Goal: Transaction & Acquisition: Purchase product/service

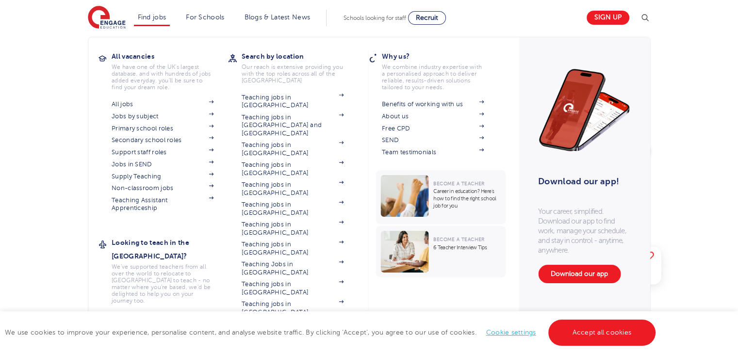
click at [170, 22] on li "Find jobs All vacancies We have one of the UK's largest database. and with hund…" at bounding box center [152, 18] width 36 height 17
click at [129, 102] on link "All jobs" at bounding box center [163, 104] width 102 height 8
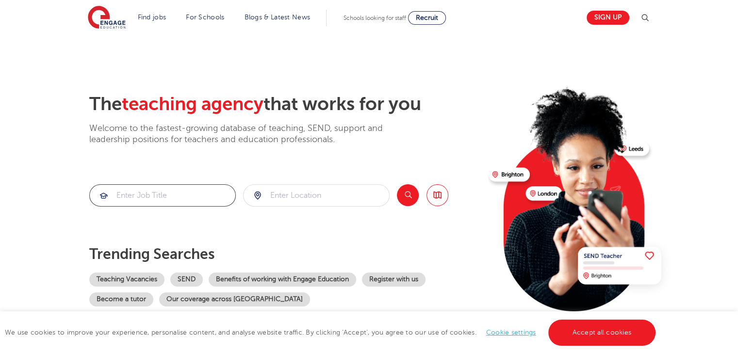
click at [202, 198] on input "search" at bounding box center [163, 195] width 146 height 21
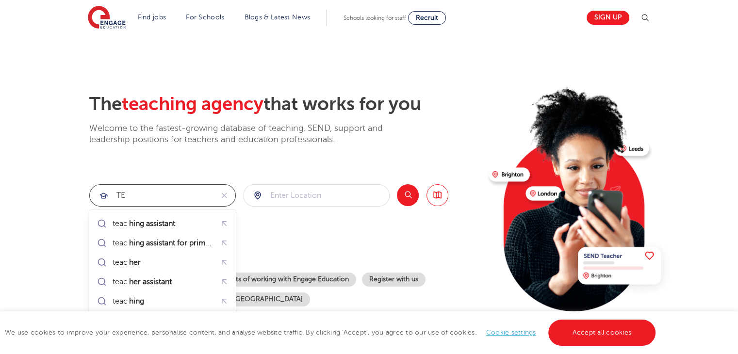
type input "T"
paste input "Teaching Assistant (Level 3)"
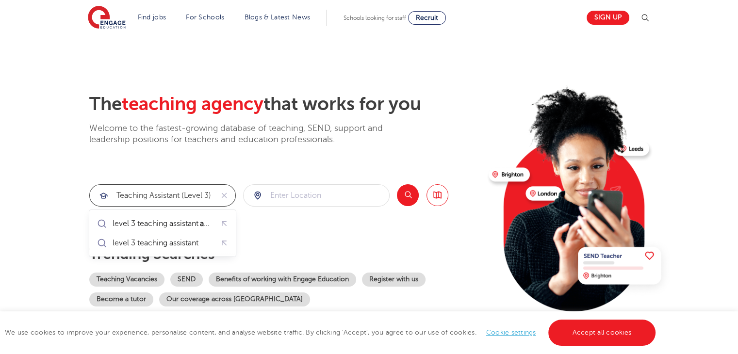
click at [195, 198] on input "Teaching Assistant (Level 3)" at bounding box center [151, 195] width 123 height 21
type input "Teaching Assistant (Level 3)"
click button "Submit" at bounding box center [0, 0] width 0 height 0
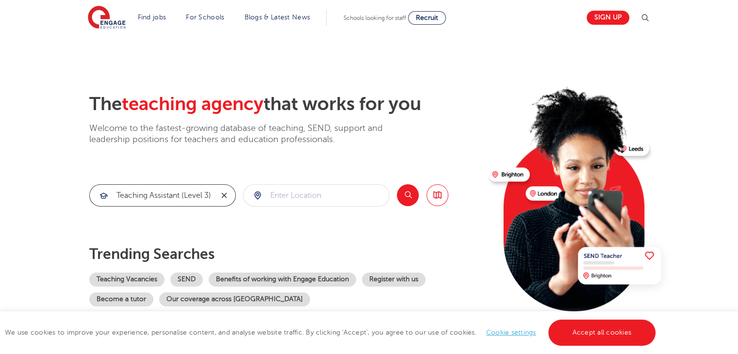
click at [222, 196] on icon "reset" at bounding box center [224, 195] width 10 height 9
click at [289, 196] on input "search" at bounding box center [317, 195] width 146 height 21
click button "Submit" at bounding box center [0, 0] width 0 height 0
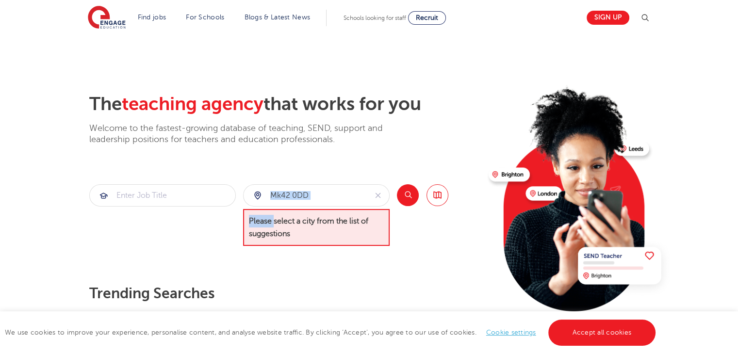
drag, startPoint x: 274, startPoint y: 207, endPoint x: 329, endPoint y: 200, distance: 55.3
click at [279, 205] on div "mk42 0DD Please select a city from the list of suggestions" at bounding box center [316, 215] width 147 height 62
drag, startPoint x: 332, startPoint y: 198, endPoint x: 215, endPoint y: 195, distance: 116.5
click at [216, 197] on section "mk42 0DD Please select a city from the list of suggestions Search Browse all Jo…" at bounding box center [268, 215] width 359 height 62
type input "bedford"
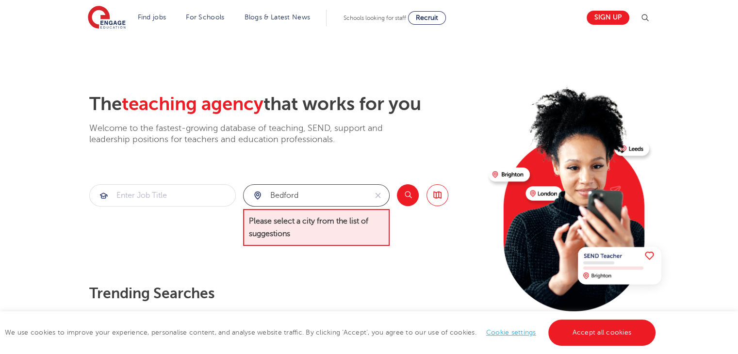
click button "Submit" at bounding box center [0, 0] width 0 height 0
click at [411, 195] on button "Search" at bounding box center [408, 195] width 22 height 22
click at [420, 231] on div "Search Browse all Jobs" at bounding box center [422, 215] width 51 height 62
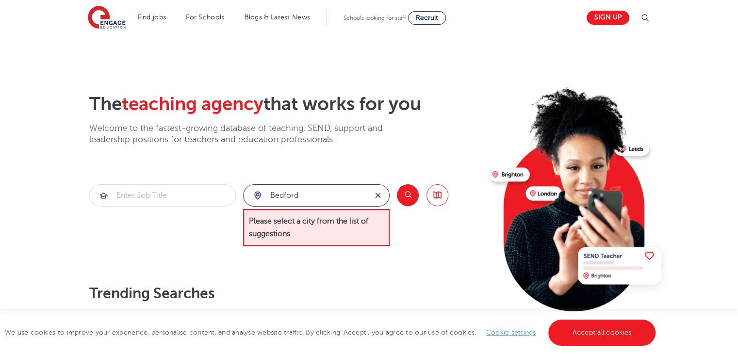
click at [380, 195] on icon "reset" at bounding box center [378, 195] width 10 height 9
click at [318, 193] on input "search" at bounding box center [317, 195] width 146 height 21
drag, startPoint x: 320, startPoint y: 275, endPoint x: 406, endPoint y: 218, distance: 102.7
click at [322, 275] on div "The teaching agency that works for you Welcome to the fastest-growing database …" at bounding box center [285, 219] width 392 height 253
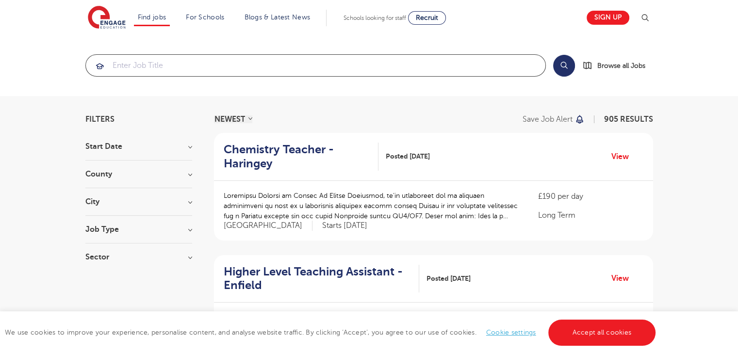
click at [298, 66] on input "search" at bounding box center [316, 65] width 460 height 21
paste input "Teaching Assistant (Level 3)"
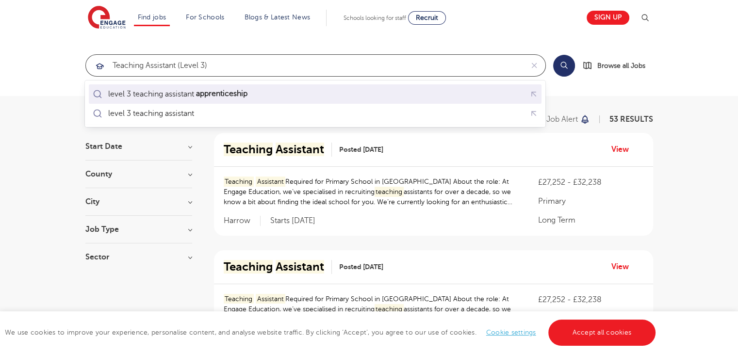
click at [176, 99] on div "level 3 teaching assistant apprenticeship" at bounding box center [178, 94] width 140 height 10
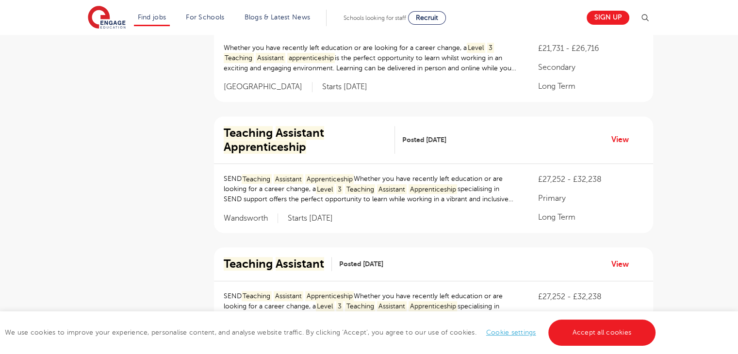
scroll to position [413, 0]
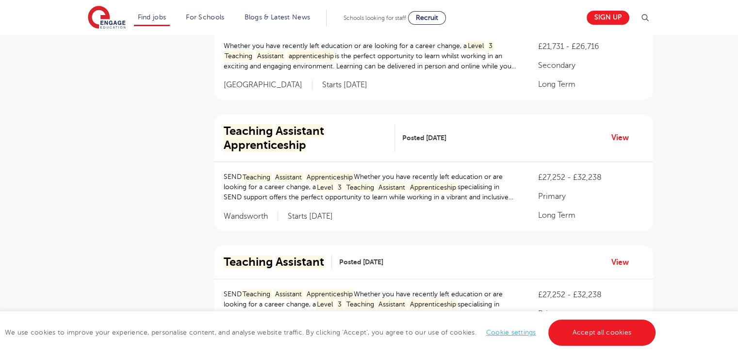
type input "level 3 teaching assistant apprenticeship"
click at [417, 188] on mark "Apprenticeship" at bounding box center [433, 187] width 49 height 10
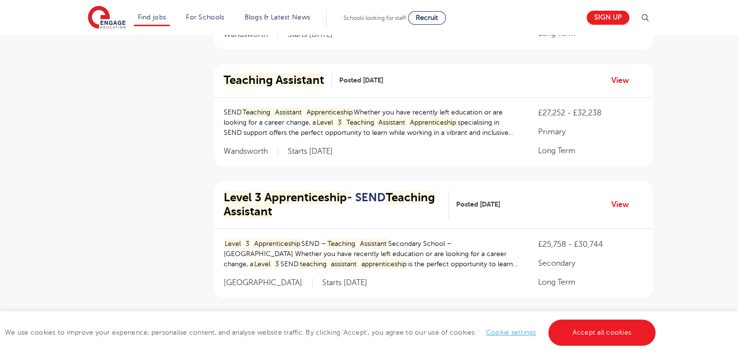
scroll to position [0, 0]
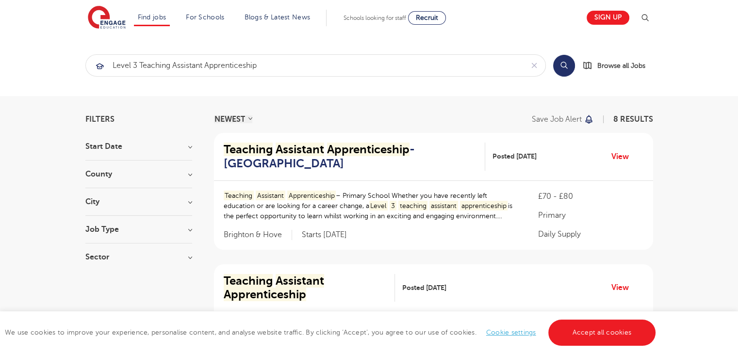
click at [140, 170] on h3 "County" at bounding box center [138, 174] width 107 height 8
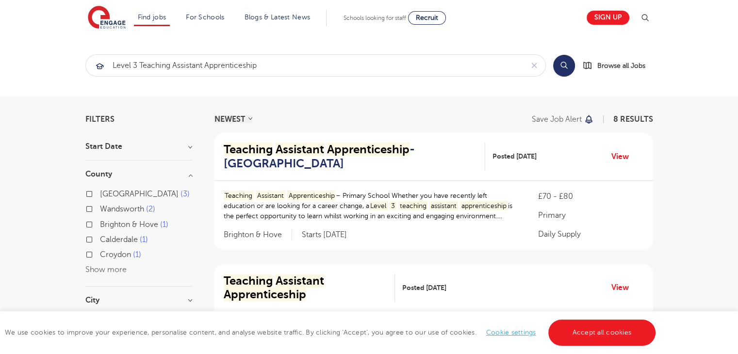
click at [100, 253] on label "Croydon 1" at bounding box center [120, 254] width 41 height 13
click at [100, 253] on input "Croydon 1" at bounding box center [103, 253] width 6 height 6
checkbox input "true"
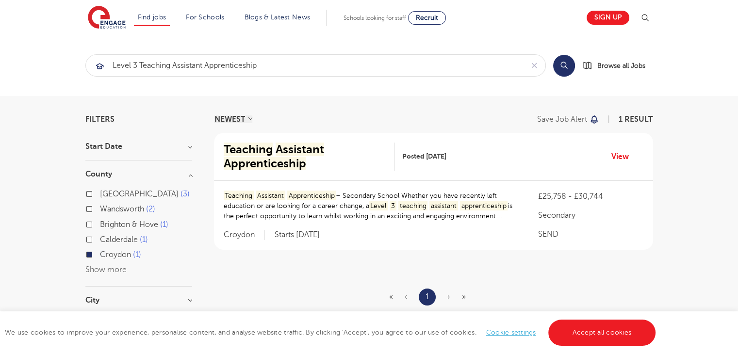
click at [400, 217] on p "Teaching Assistant Apprenticeship – Secondary School Whether you have recently …" at bounding box center [372, 206] width 296 height 31
click at [448, 296] on span "›" at bounding box center [448, 297] width 3 height 9
click at [464, 297] on span "»" at bounding box center [464, 297] width 4 height 9
click at [621, 156] on link "View" at bounding box center [623, 156] width 25 height 13
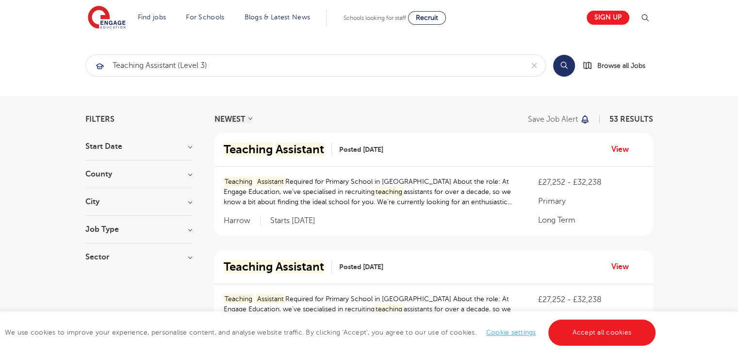
click at [154, 168] on section "Start Date September 33 October 12 November 8 Show more County Leeds 17 East Su…" at bounding box center [138, 207] width 107 height 128
click at [189, 171] on h3 "County" at bounding box center [138, 174] width 107 height 8
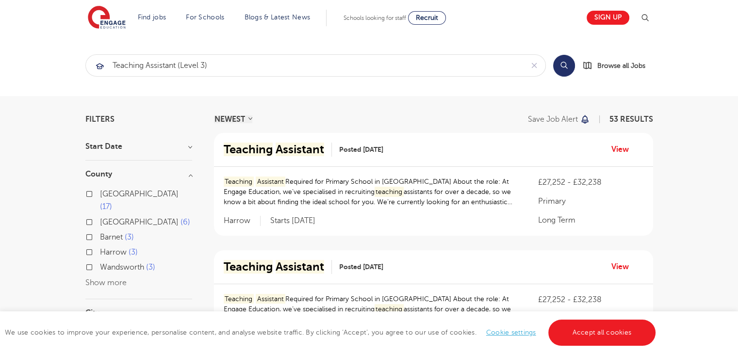
click at [113, 279] on button "Show more" at bounding box center [105, 283] width 41 height 9
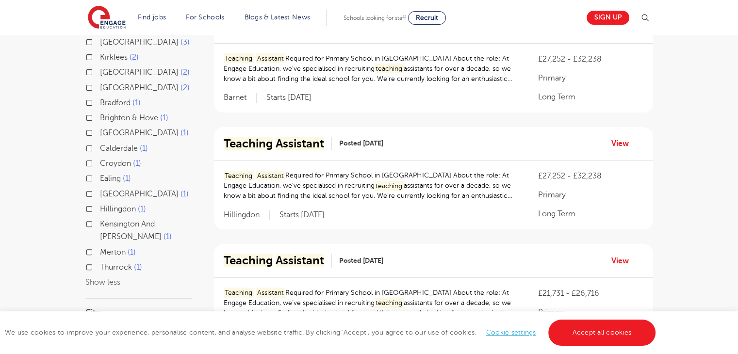
scroll to position [243, 0]
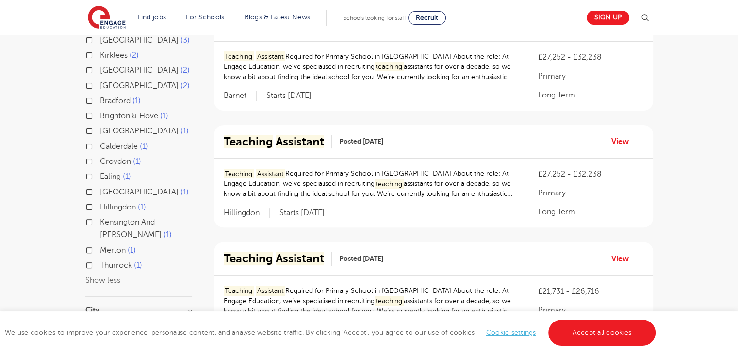
click at [93, 276] on button "Show less" at bounding box center [102, 280] width 35 height 9
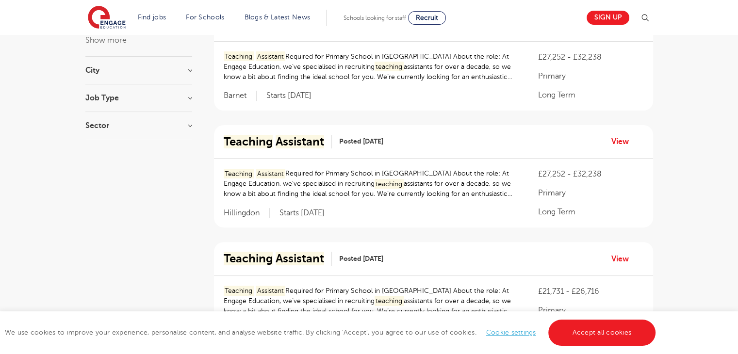
click at [126, 66] on h3 "City" at bounding box center [138, 70] width 107 height 8
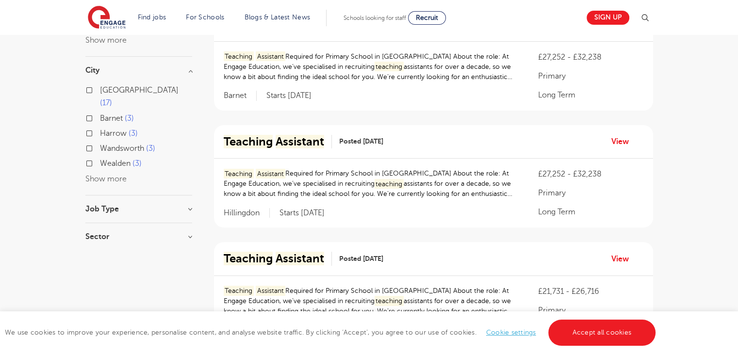
click at [97, 157] on div "Leeds 17 Barnet 3 Harrow 3 Wandsworth 3 Wealden 3 Show more" at bounding box center [138, 134] width 107 height 101
click at [97, 175] on button "Show more" at bounding box center [105, 179] width 41 height 9
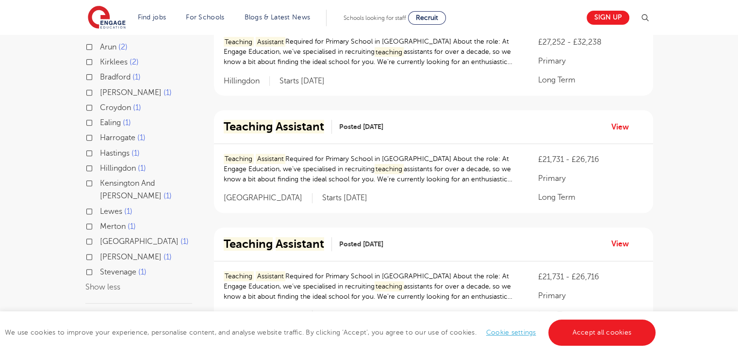
scroll to position [388, 0]
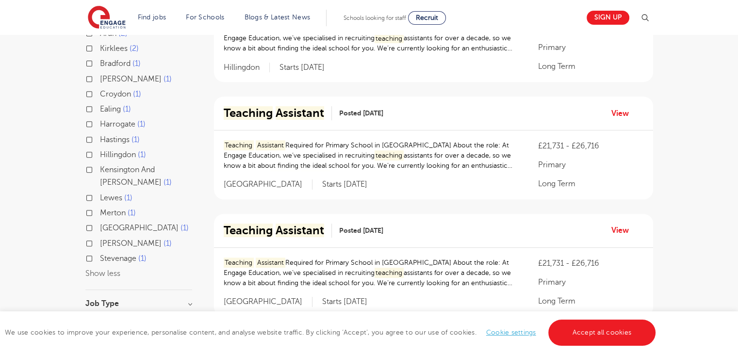
click at [122, 254] on span "Stevenage" at bounding box center [118, 258] width 36 height 9
click at [106, 254] on input "Stevenage 1" at bounding box center [103, 257] width 6 height 6
checkbox input "true"
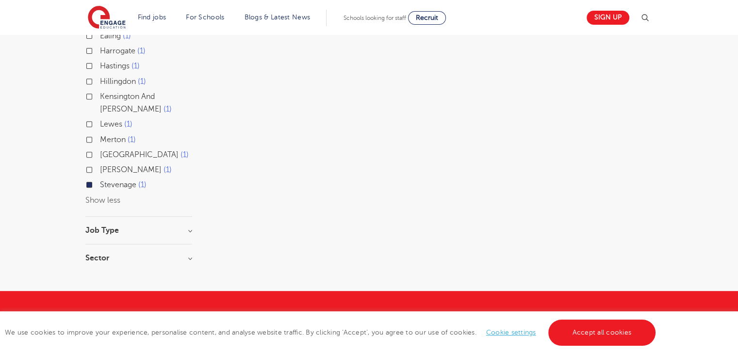
scroll to position [327, 0]
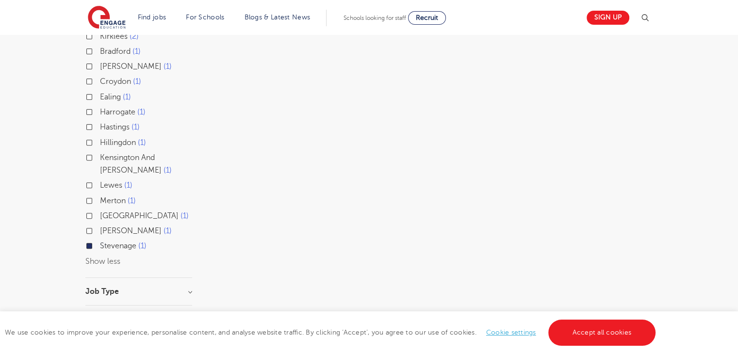
click at [141, 242] on span "1" at bounding box center [142, 246] width 8 height 9
click at [106, 242] on input "Stevenage 1" at bounding box center [103, 245] width 6 height 6
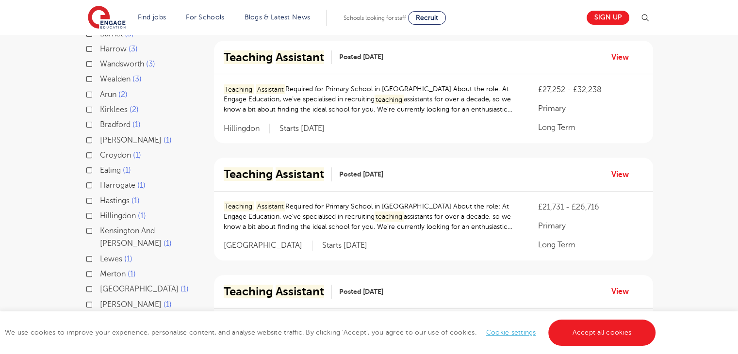
scroll to position [388, 0]
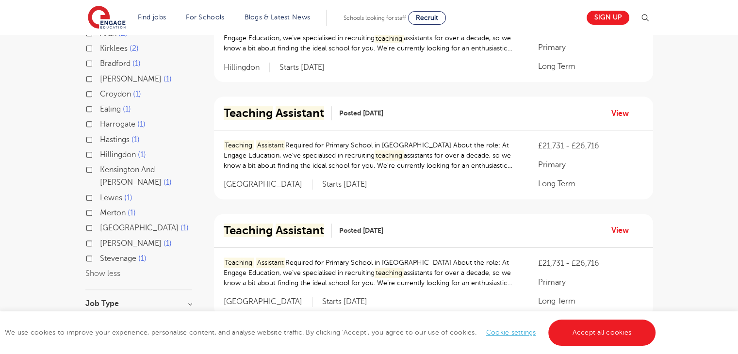
click at [141, 254] on span "1" at bounding box center [142, 258] width 8 height 9
click at [106, 254] on input "Stevenage 1" at bounding box center [103, 257] width 6 height 6
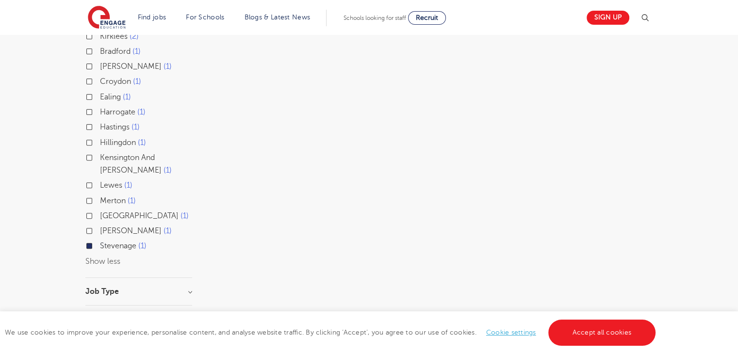
click at [141, 242] on span "1" at bounding box center [142, 246] width 8 height 9
click at [106, 242] on input "Stevenage 1" at bounding box center [103, 245] width 6 height 6
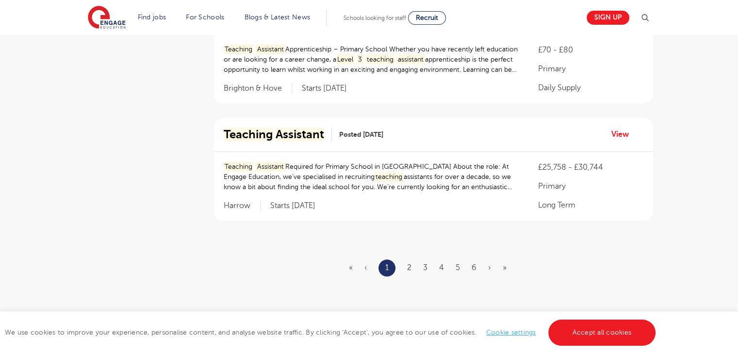
scroll to position [1102, 0]
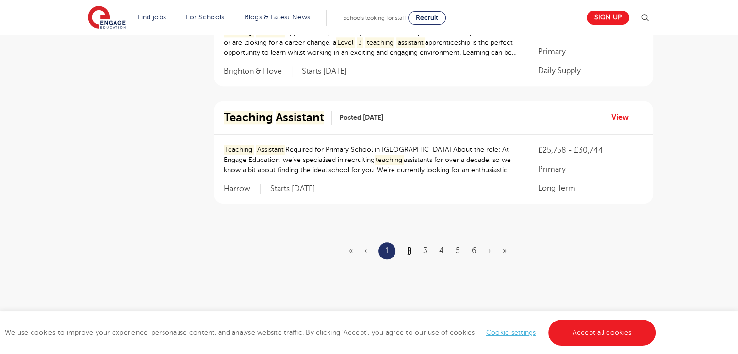
click at [408, 250] on link "2" at bounding box center [409, 251] width 4 height 9
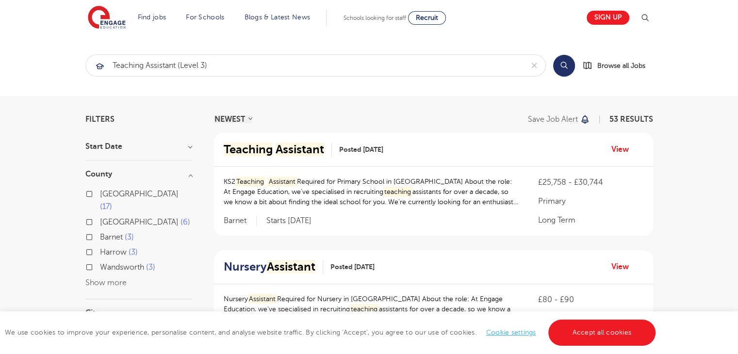
click at [99, 279] on button "Show more" at bounding box center [105, 283] width 41 height 9
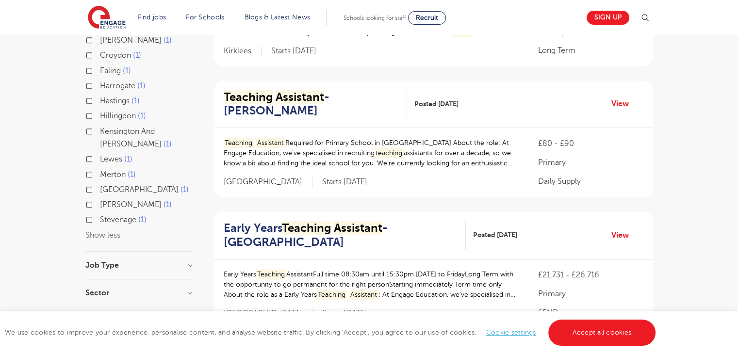
scroll to position [679, 0]
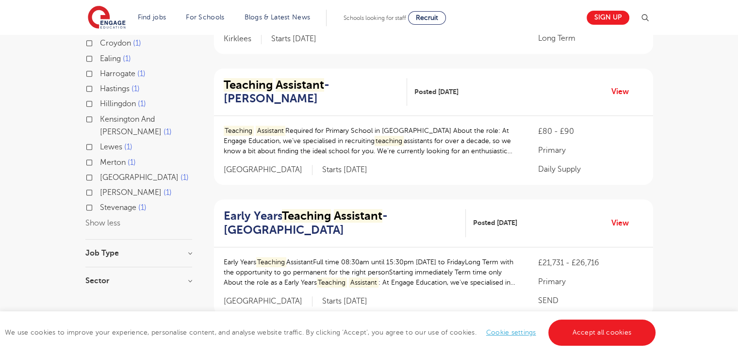
click at [100, 201] on label "Stevenage 1" at bounding box center [123, 207] width 47 height 13
click at [100, 203] on input "Stevenage 1" at bounding box center [103, 206] width 6 height 6
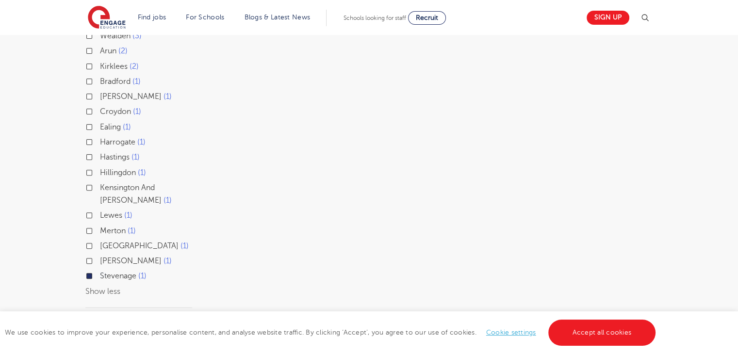
scroll to position [446, 0]
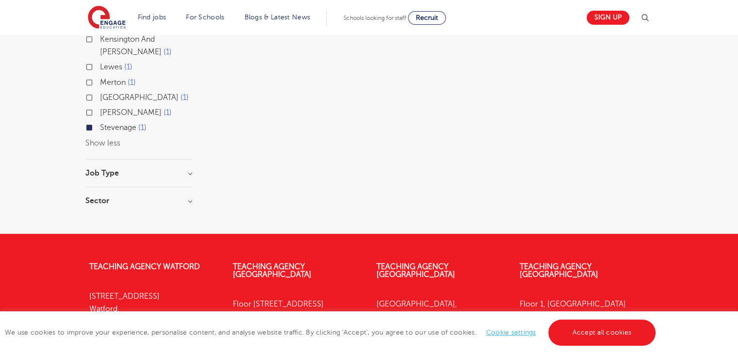
click at [100, 121] on label "Stevenage 1" at bounding box center [123, 127] width 47 height 13
click at [100, 123] on input "Stevenage 1" at bounding box center [103, 126] width 6 height 6
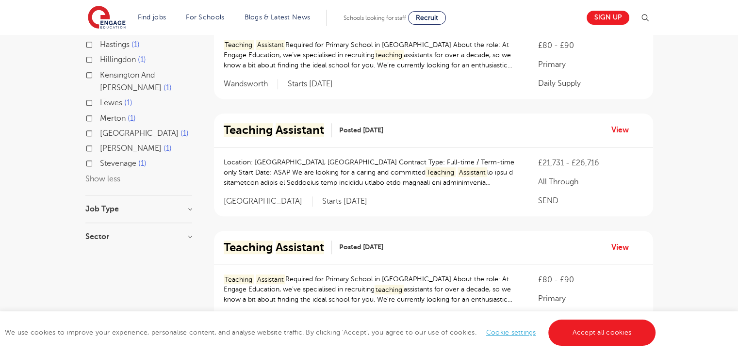
scroll to position [731, 0]
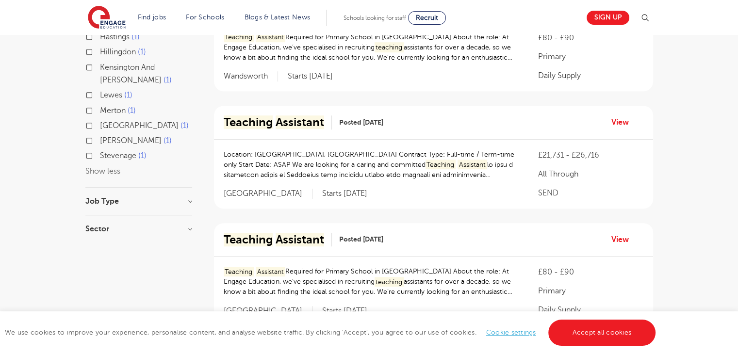
click at [100, 149] on label "Stevenage 1" at bounding box center [123, 155] width 47 height 13
click at [100, 151] on input "Stevenage 1" at bounding box center [103, 154] width 6 height 6
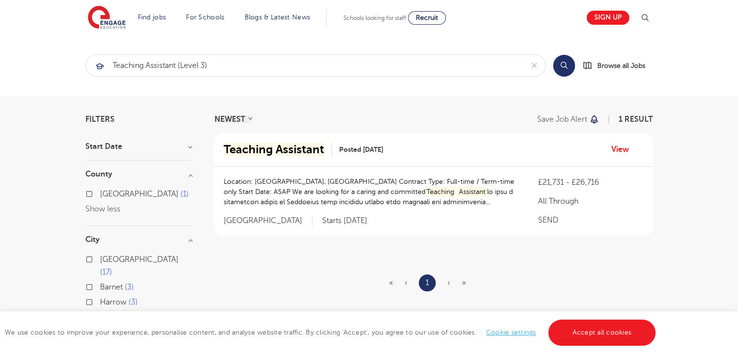
click at [361, 181] on p "Location: Stevenage, Hertfordshire Contract Type: Full-time / Term-time only St…" at bounding box center [372, 192] width 296 height 31
click at [316, 151] on mark "Assistant" at bounding box center [300, 150] width 49 height 14
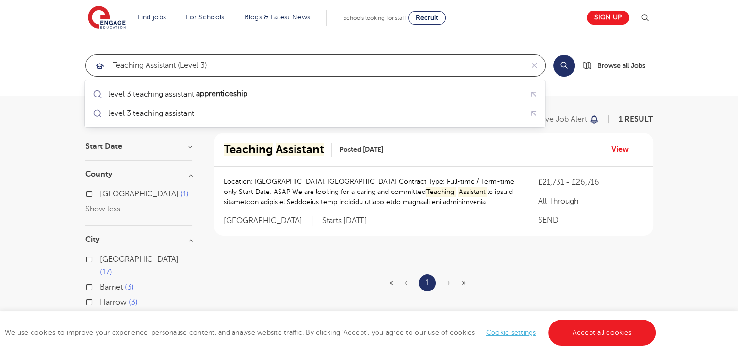
click at [220, 64] on input "Teaching Assistant (Level 3)" at bounding box center [304, 65] width 437 height 21
drag, startPoint x: 222, startPoint y: 65, endPoint x: 36, endPoint y: 52, distance: 186.3
click at [36, 52] on section "Teaching Assistant (Level 3) Search Browse all Jobs" at bounding box center [369, 65] width 738 height 61
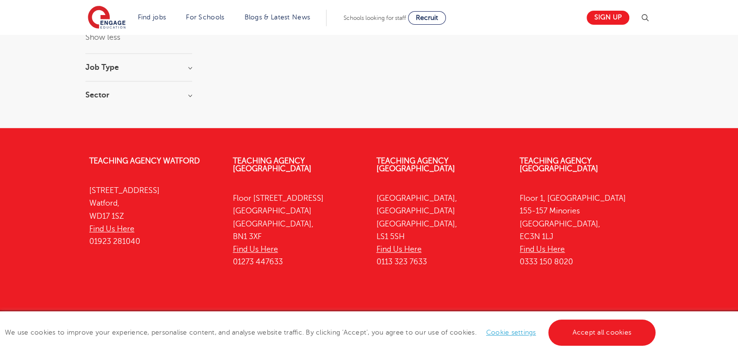
scroll to position [378, 0]
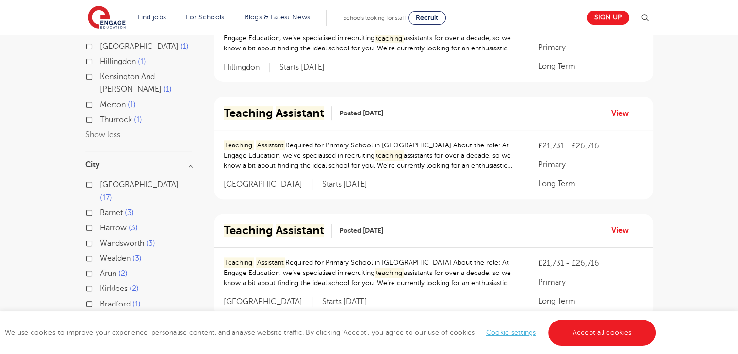
scroll to position [327, 0]
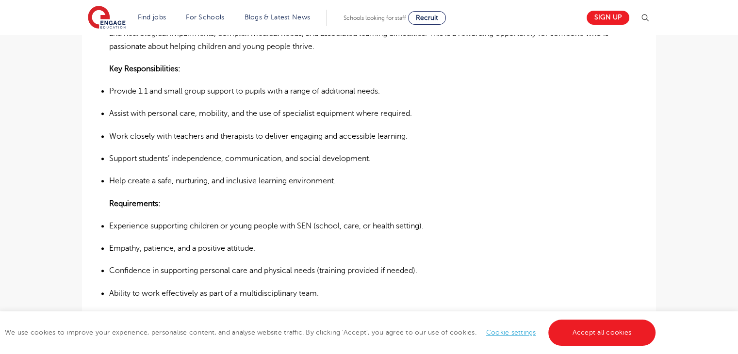
scroll to position [374, 0]
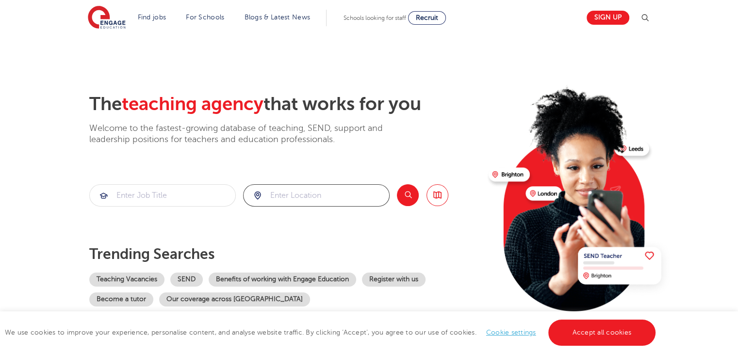
click at [297, 200] on input "search" at bounding box center [317, 195] width 146 height 21
type input "b"
click at [297, 221] on li "[GEOGRAPHIC_DATA]" at bounding box center [316, 223] width 139 height 19
type input "[GEOGRAPHIC_DATA]"
click at [406, 194] on button "Search" at bounding box center [408, 195] width 22 height 22
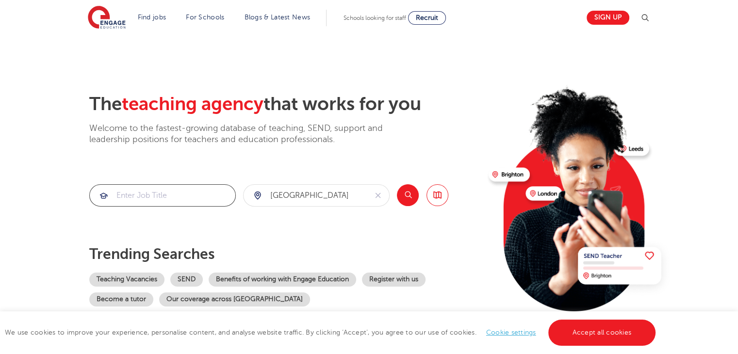
click at [153, 191] on input "search" at bounding box center [163, 195] width 146 height 21
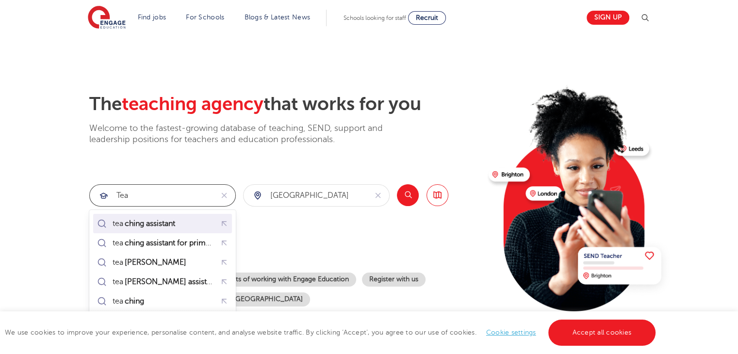
click at [153, 223] on mark "ching assistant" at bounding box center [149, 224] width 53 height 12
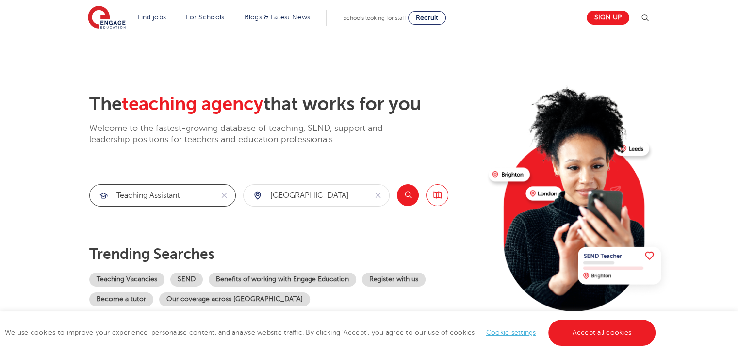
type input "teaching assistant"
click at [411, 195] on button "Search" at bounding box center [408, 195] width 22 height 22
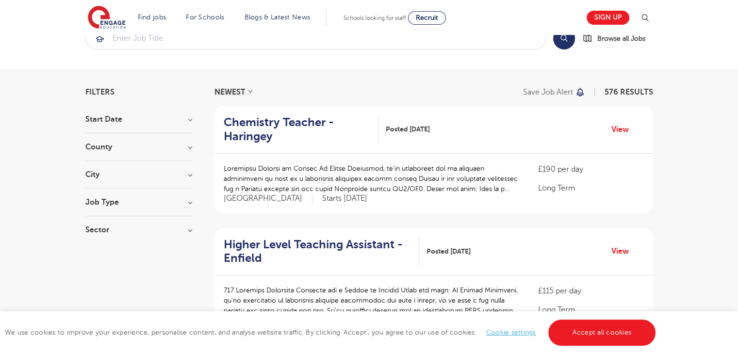
scroll to position [16, 0]
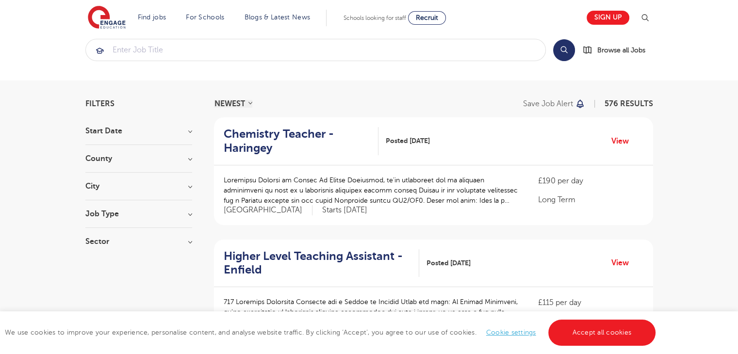
click at [188, 216] on h3 "Job Type" at bounding box center [138, 214] width 107 height 8
click at [171, 219] on div at bounding box center [138, 223] width 107 height 10
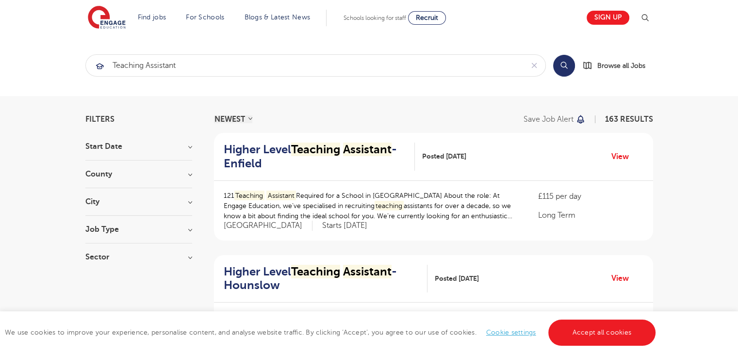
click at [158, 171] on h3 "County" at bounding box center [138, 174] width 107 height 8
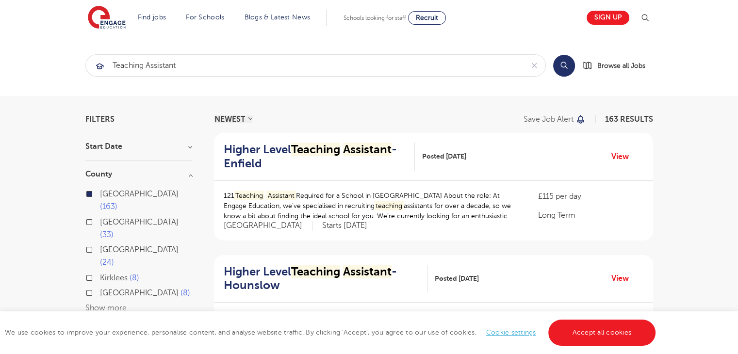
click at [149, 295] on section "Start Date County London 163 Hertfordshire 33 Leeds 24 Kirklees 8 West Sussex 8…" at bounding box center [138, 275] width 107 height 265
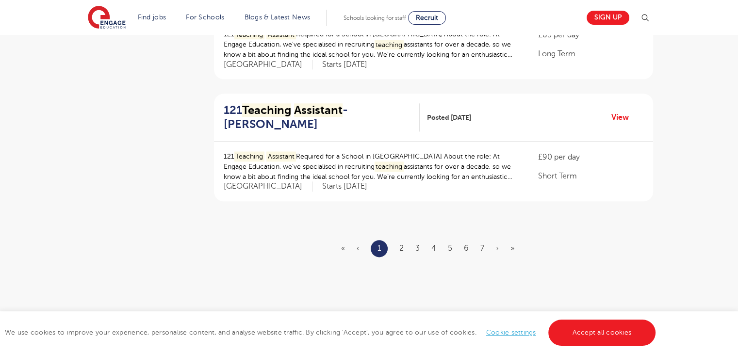
scroll to position [1146, 0]
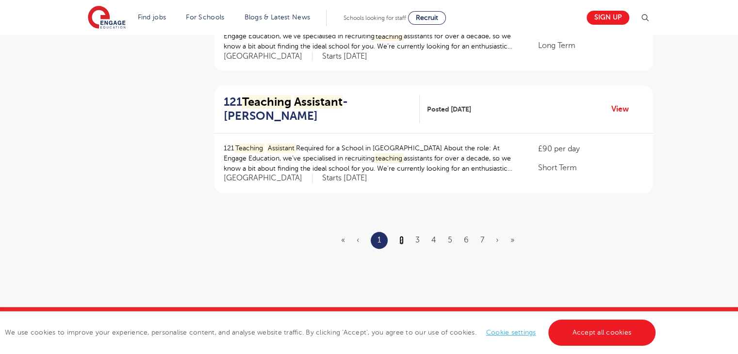
click at [402, 238] on link "2" at bounding box center [401, 240] width 4 height 9
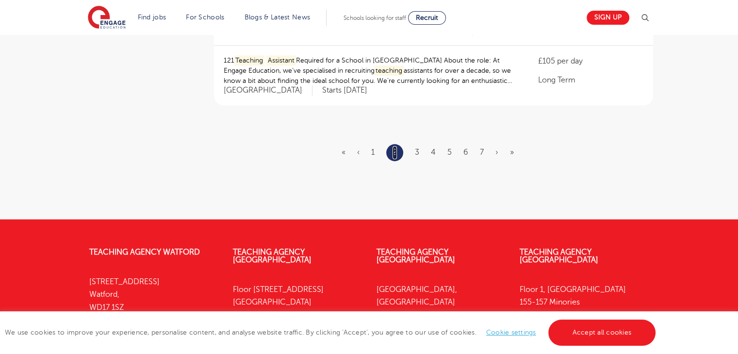
scroll to position [1242, 0]
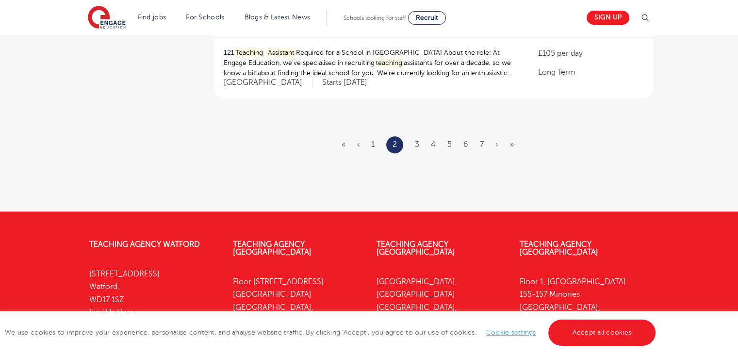
click at [413, 145] on ul "« ‹ 1 2 3 4 5 6 7 › »" at bounding box center [434, 144] width 184 height 17
click at [416, 144] on link "3" at bounding box center [417, 144] width 4 height 9
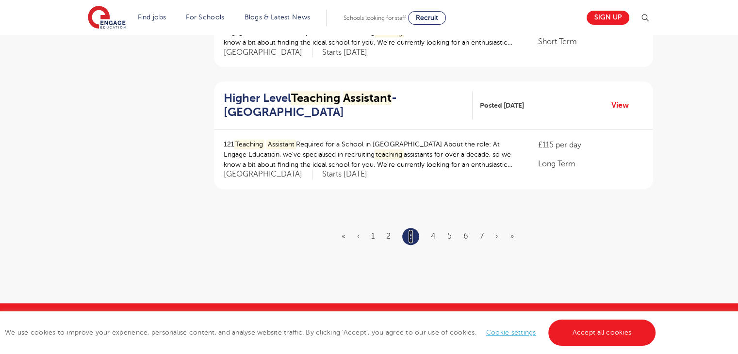
scroll to position [1158, 0]
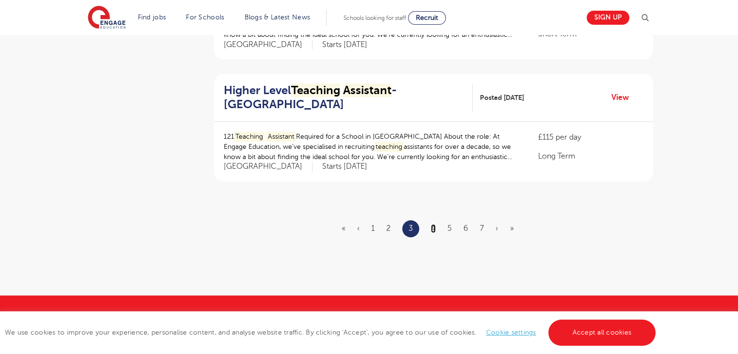
click at [432, 228] on link "4" at bounding box center [433, 228] width 5 height 9
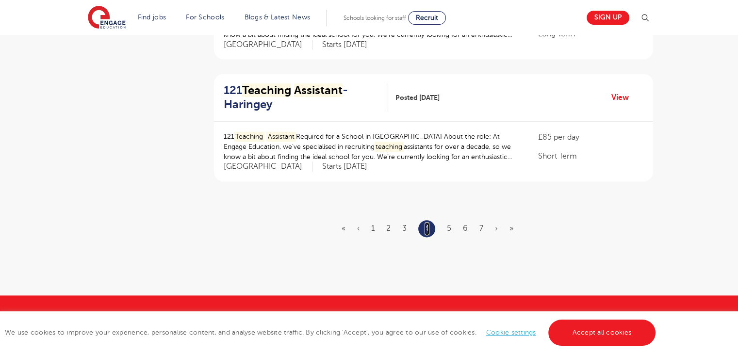
scroll to position [0, 0]
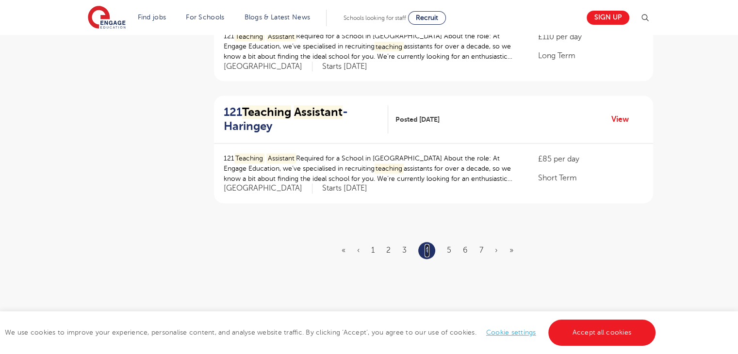
scroll to position [1142, 0]
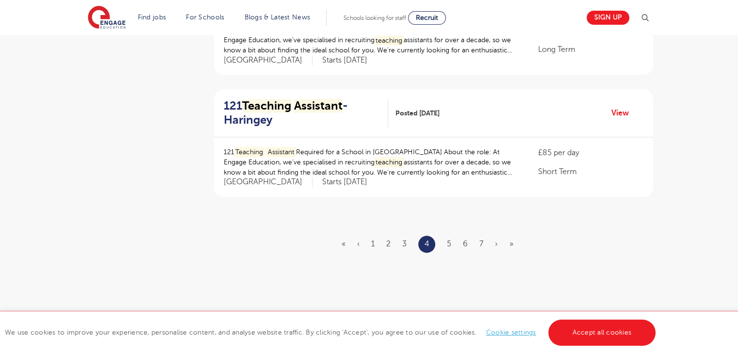
click at [367, 239] on ul "« ‹ 1 2 3 4 5 6 7 › »" at bounding box center [433, 244] width 183 height 17
click at [372, 241] on link "1" at bounding box center [372, 244] width 3 height 9
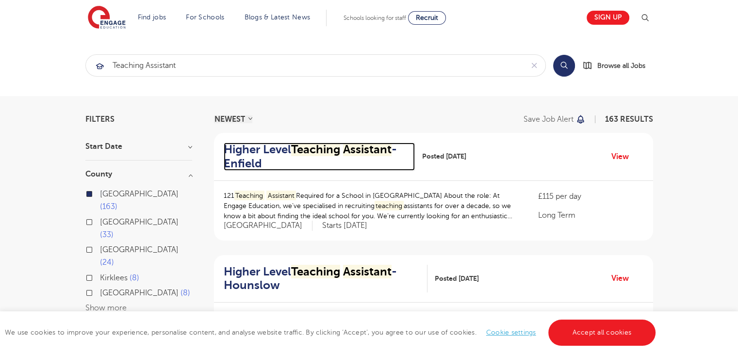
click at [346, 151] on h2 "Higher Level Teaching Assistant - Enfield" at bounding box center [316, 157] width 184 height 28
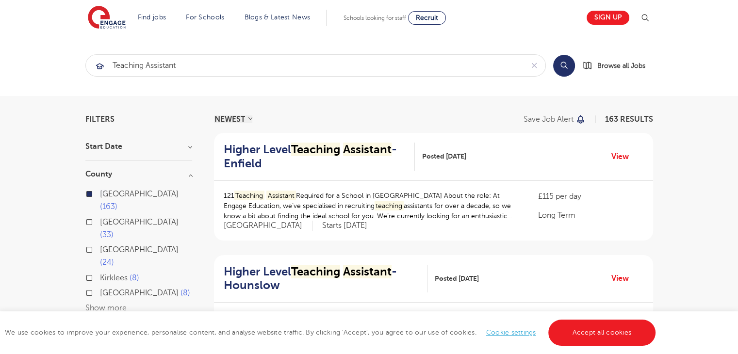
click at [97, 304] on button "Show more" at bounding box center [105, 308] width 41 height 9
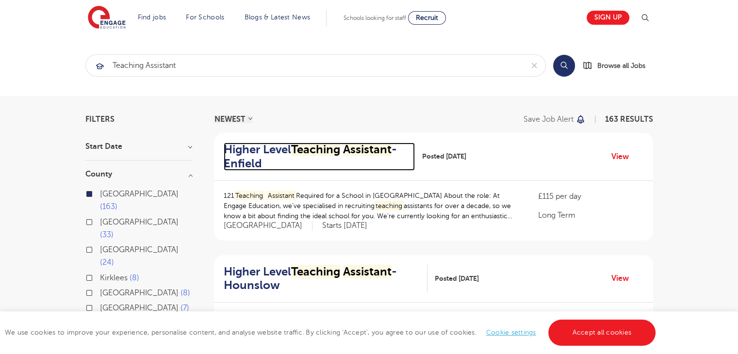
click at [361, 147] on mark "Assistant" at bounding box center [367, 150] width 49 height 14
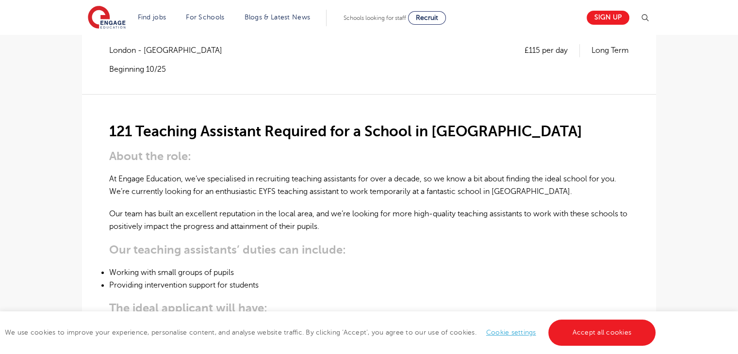
scroll to position [159, 0]
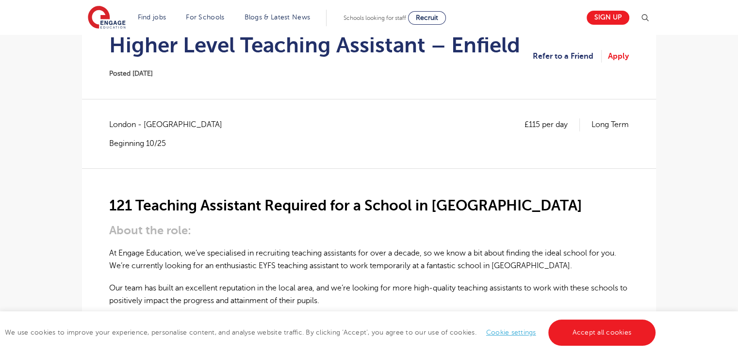
scroll to position [86, 0]
